Goal: Information Seeking & Learning: Learn about a topic

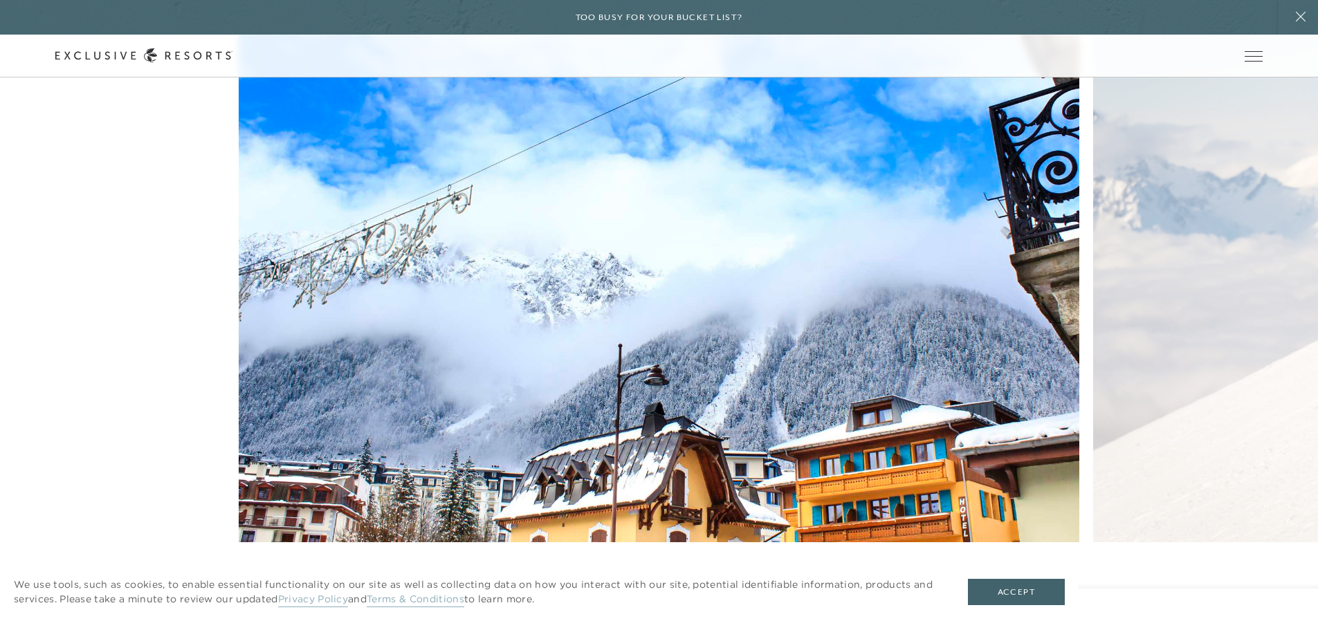
scroll to position [968, 0]
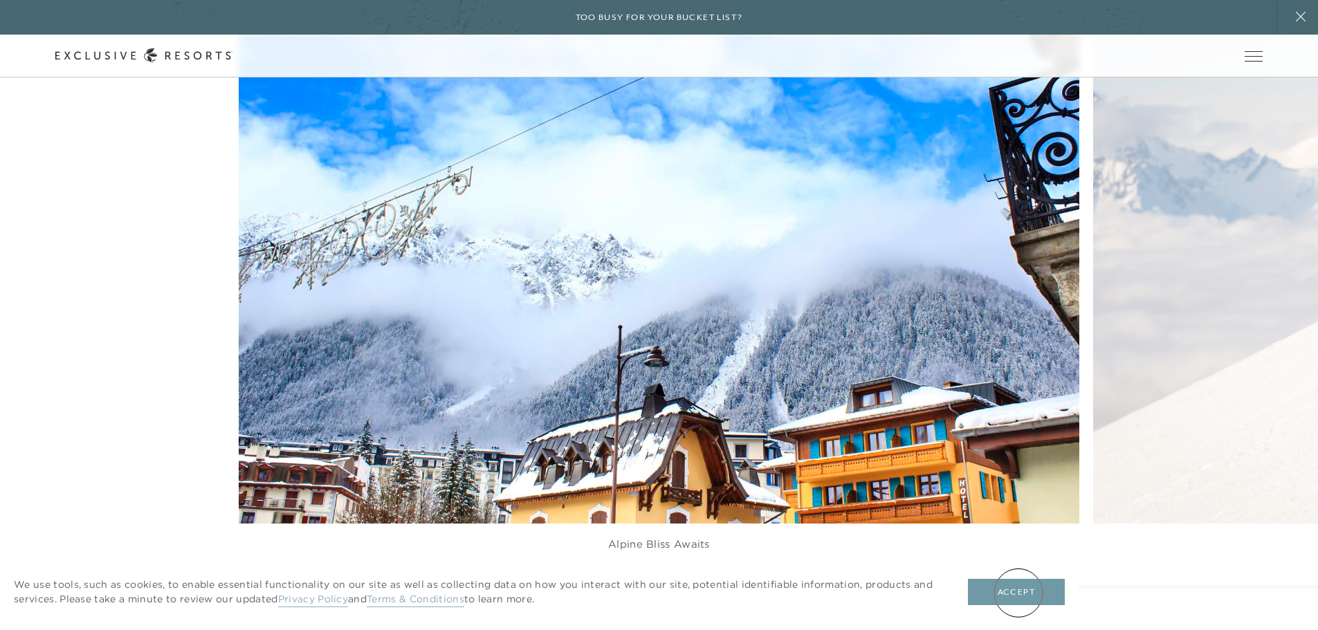
drag, startPoint x: 1018, startPoint y: 592, endPoint x: 1015, endPoint y: 584, distance: 8.1
click at [1015, 592] on button "Accept" at bounding box center [1016, 592] width 97 height 26
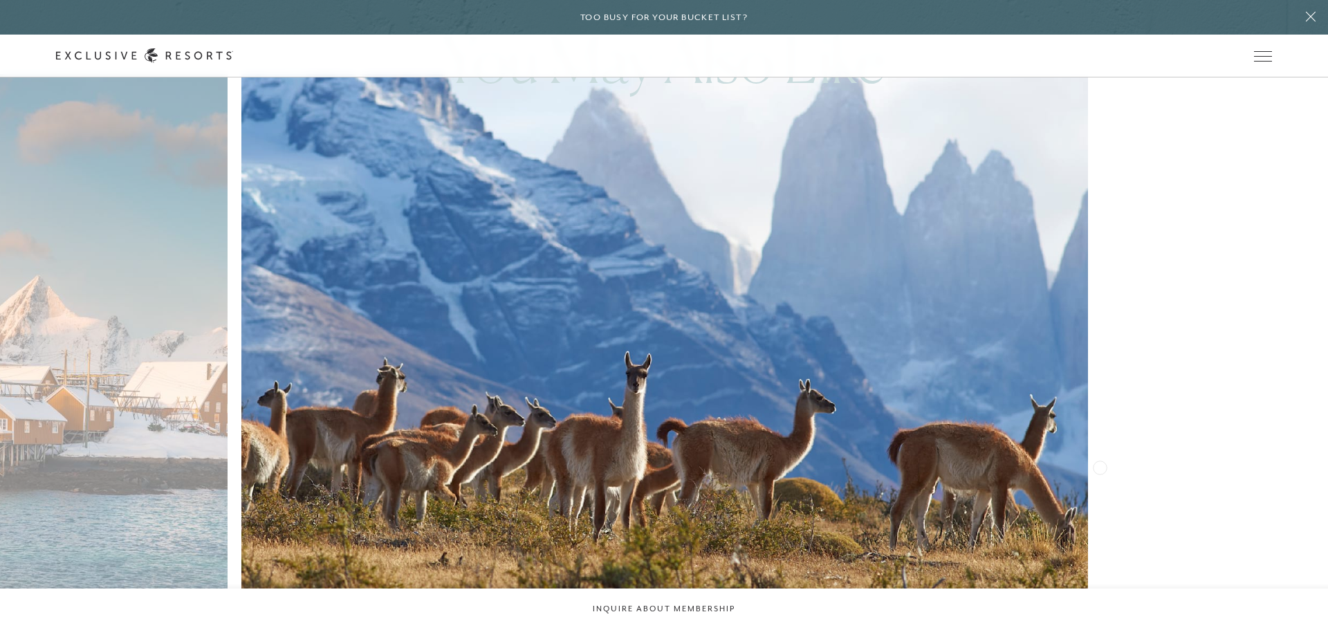
scroll to position [0, 0]
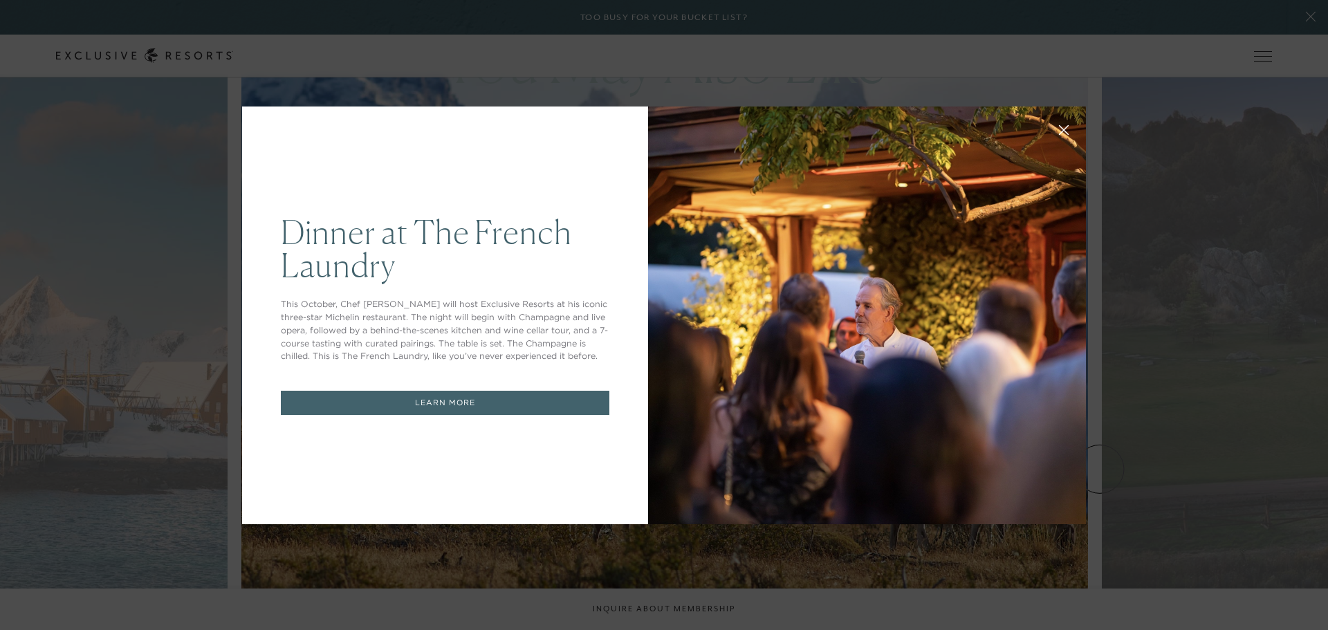
click at [1171, 247] on div "Dinner at The French Laundry This October, Chef Thomas Keller will host Exclusi…" at bounding box center [664, 315] width 1328 height 630
click at [411, 404] on link "LEARN MORE" at bounding box center [445, 403] width 329 height 24
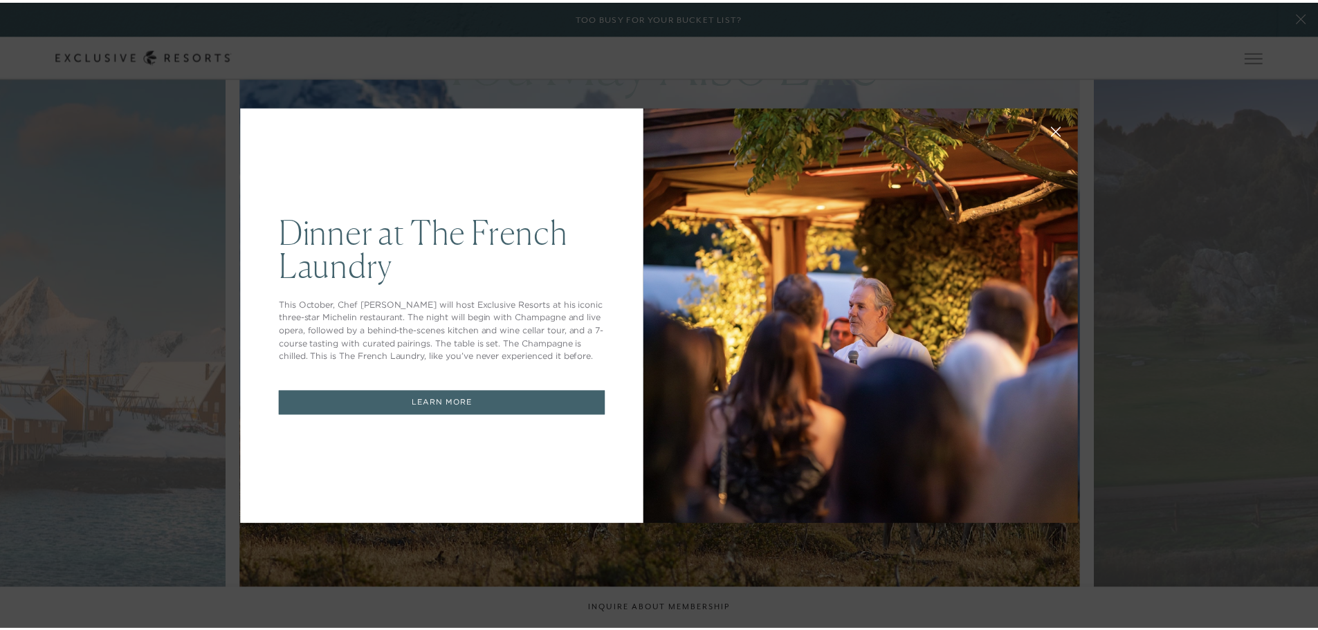
scroll to position [4832, 0]
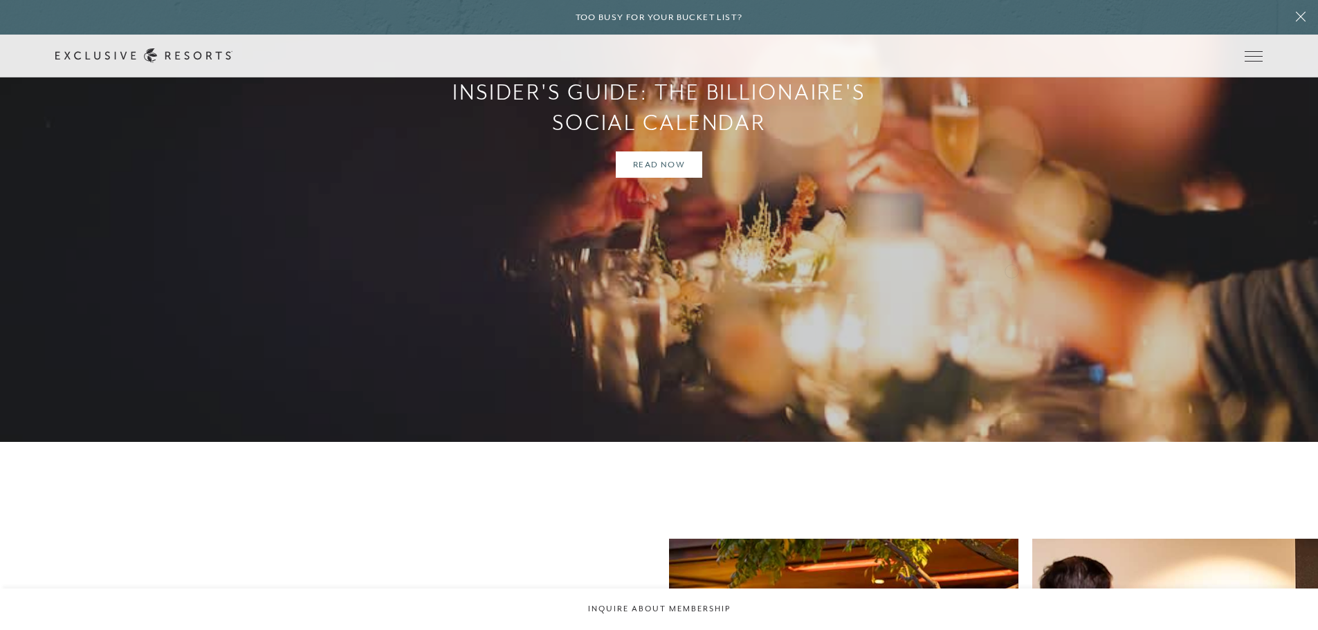
scroll to position [1798, 0]
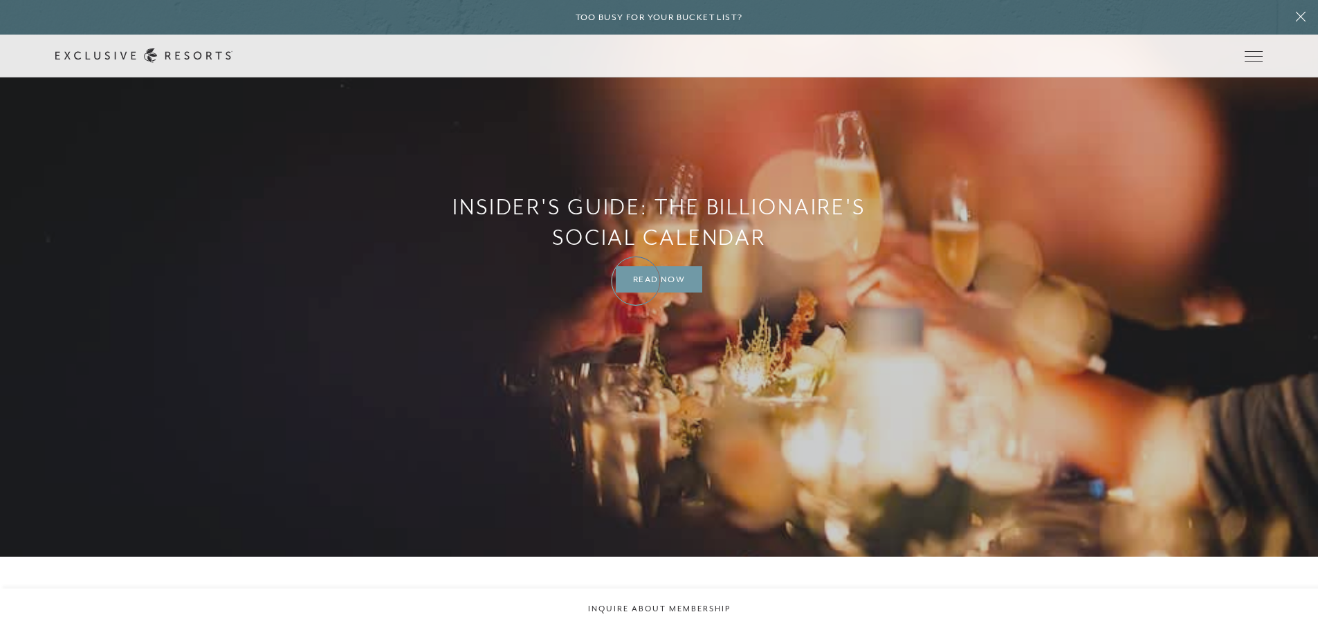
click at [636, 281] on link "Read Now" at bounding box center [659, 279] width 86 height 26
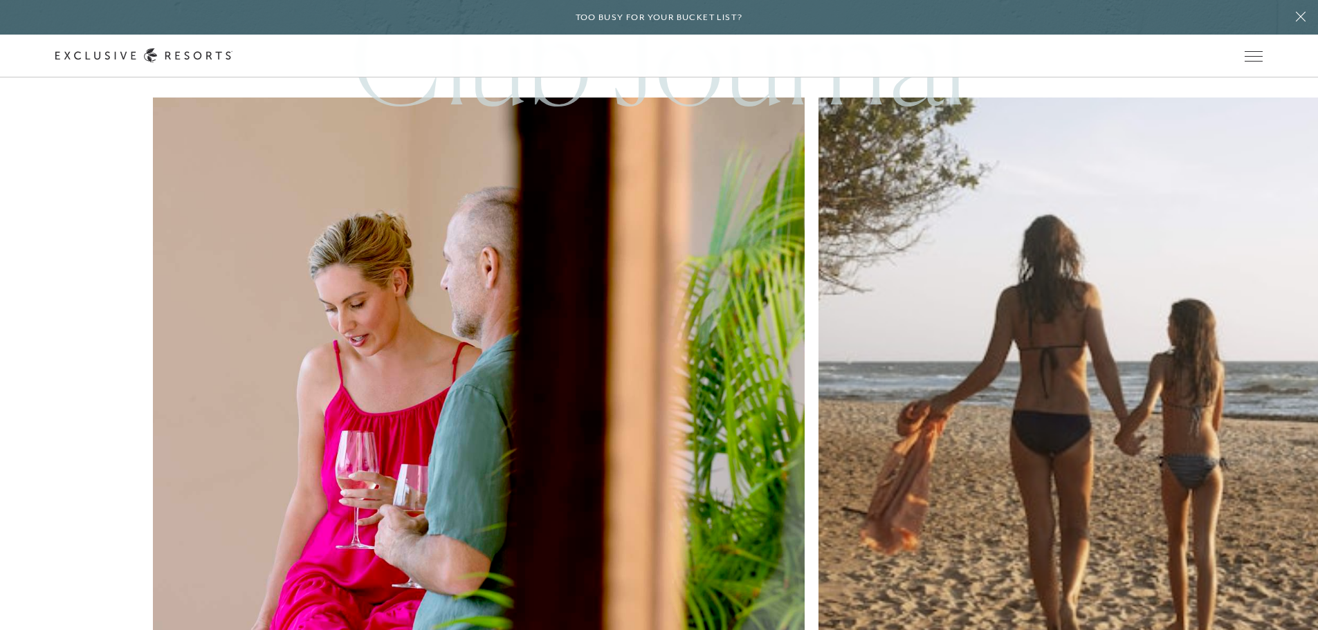
scroll to position [15411, 0]
